Goal: Find specific page/section: Find specific page/section

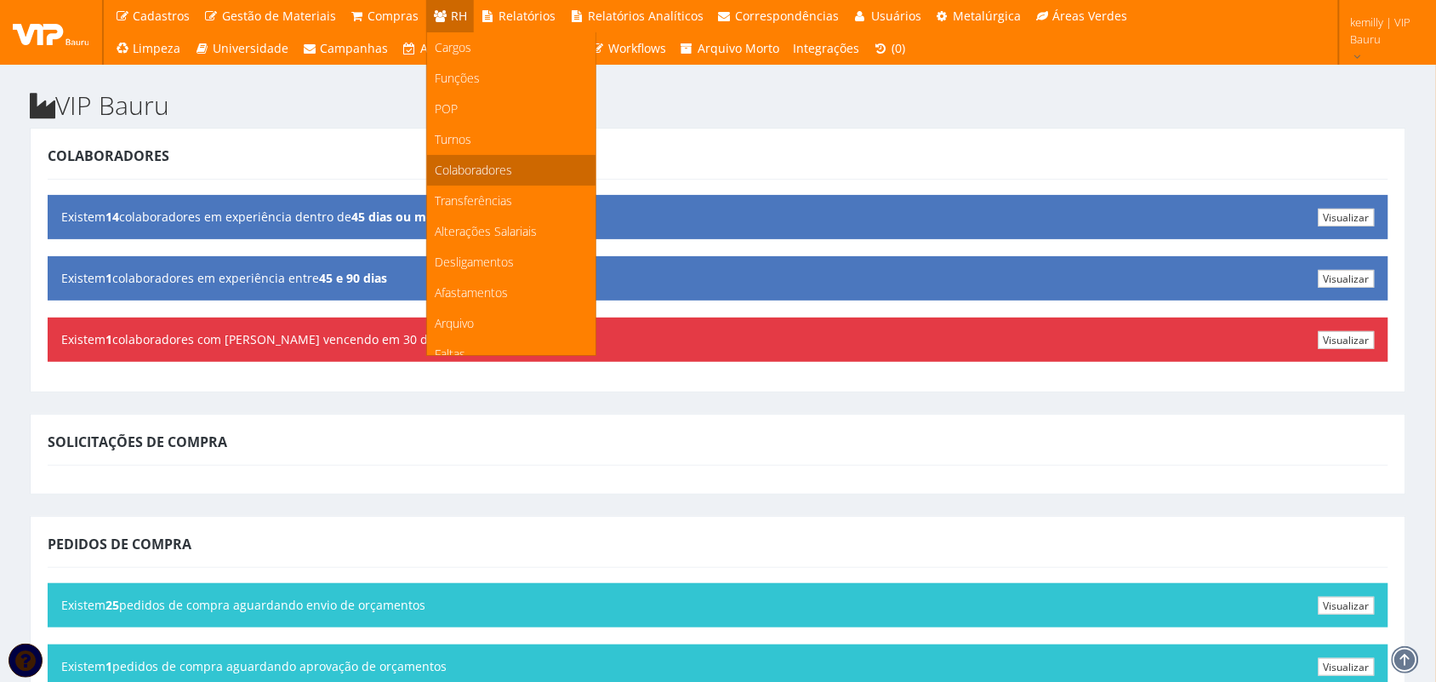
click at [447, 173] on span "Colaboradores" at bounding box center [474, 170] width 77 height 16
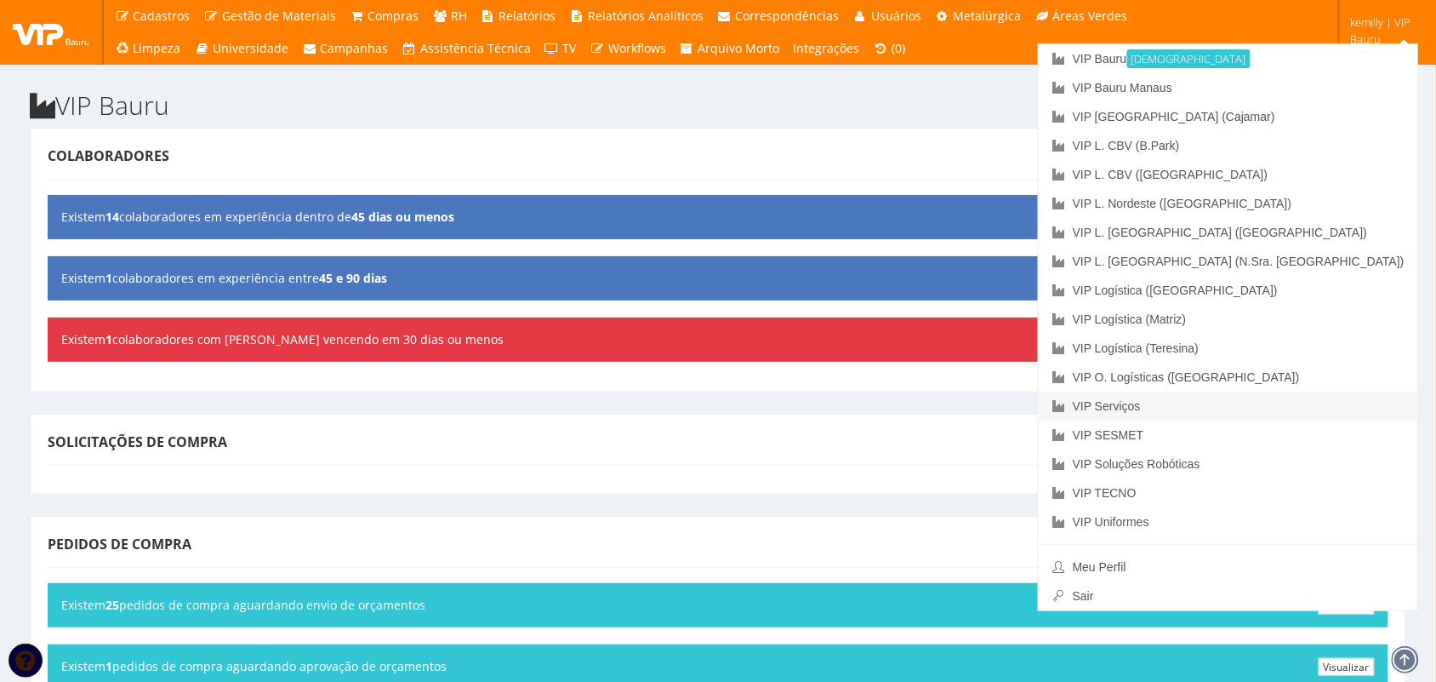
click at [1297, 402] on link "VIP Serviços" at bounding box center [1228, 405] width 379 height 29
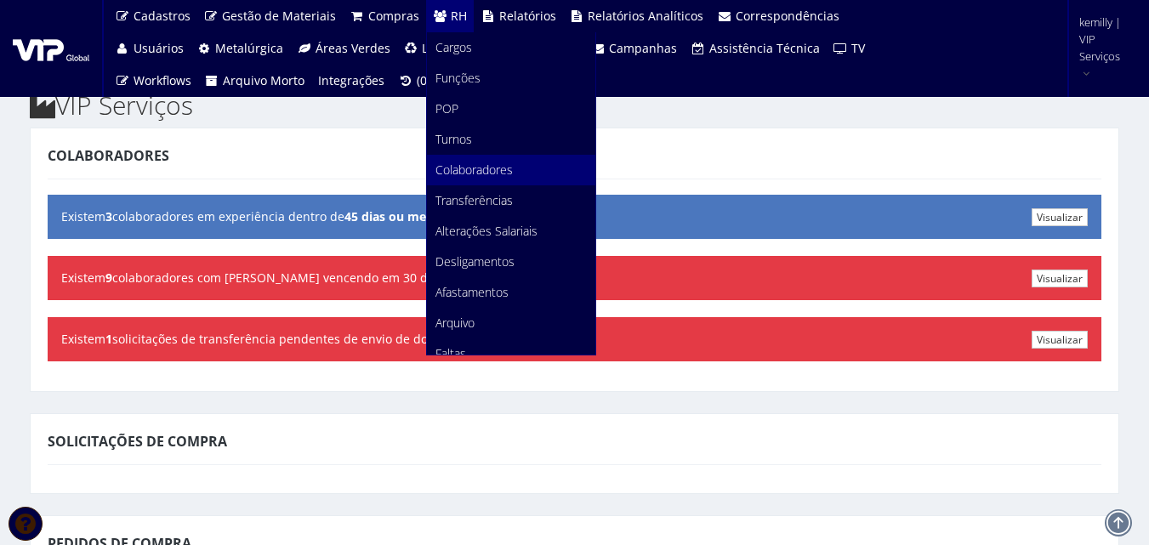
click at [464, 170] on span "Colaboradores" at bounding box center [474, 170] width 77 height 16
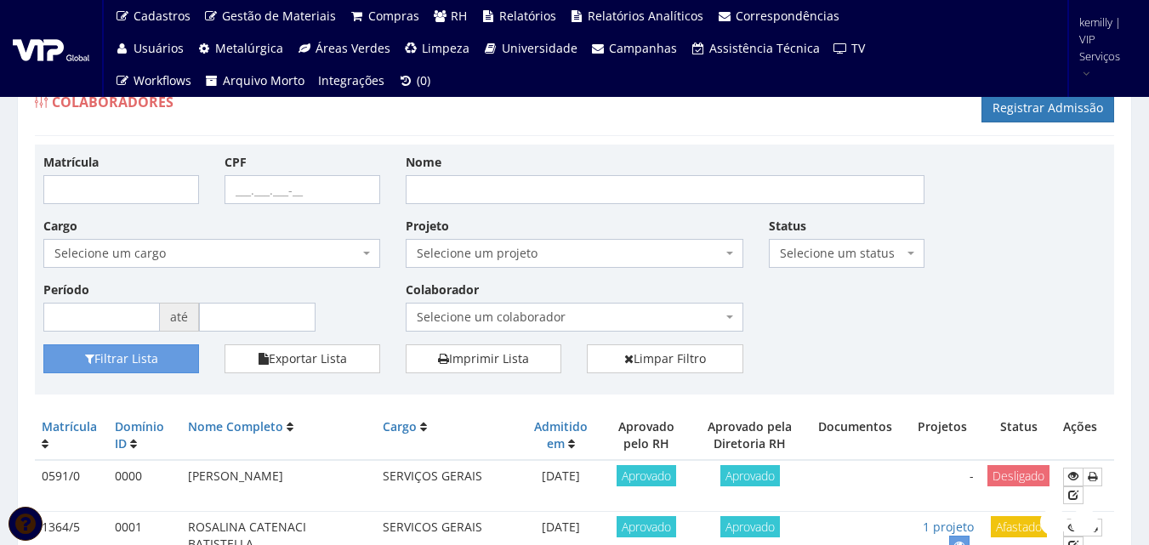
click at [461, 166] on div "Nome" at bounding box center [665, 178] width 545 height 51
click at [458, 179] on input "Nome" at bounding box center [665, 189] width 519 height 29
type input "JORGE JOAQUIM"
click at [165, 356] on button "Filtrar Lista" at bounding box center [121, 359] width 156 height 29
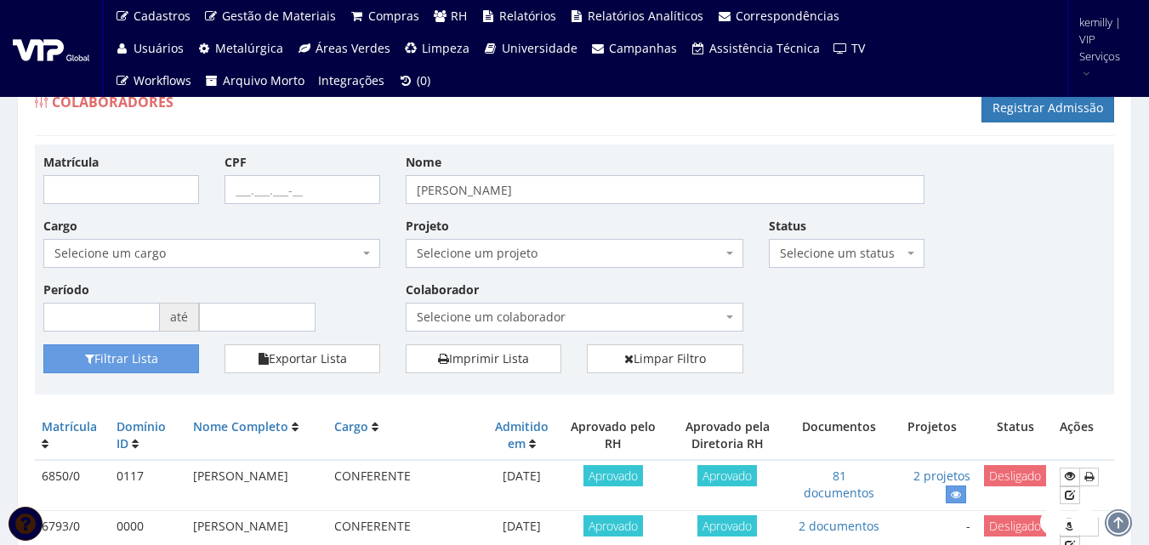
scroll to position [170, 0]
